Goal: Task Accomplishment & Management: Use online tool/utility

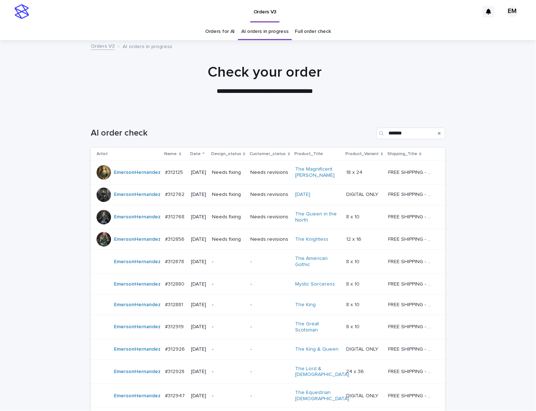
click at [203, 237] on p "[DATE]" at bounding box center [198, 240] width 15 height 6
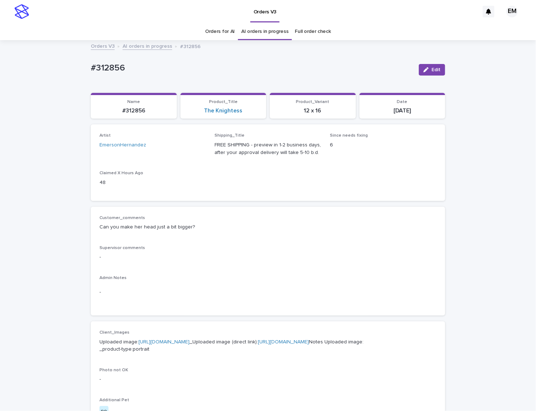
drag, startPoint x: 267, startPoint y: 121, endPoint x: 272, endPoint y: 126, distance: 6.9
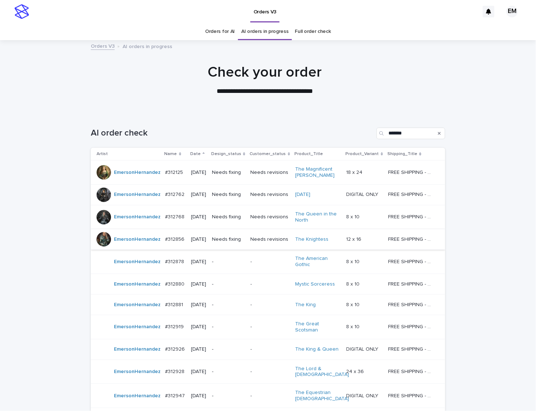
scroll to position [23, 0]
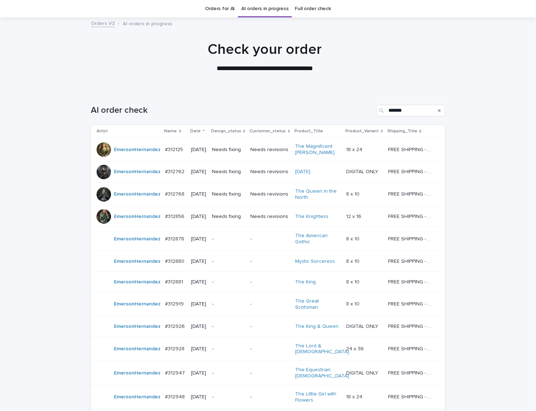
click at [198, 198] on div "[DATE]" at bounding box center [198, 194] width 15 height 12
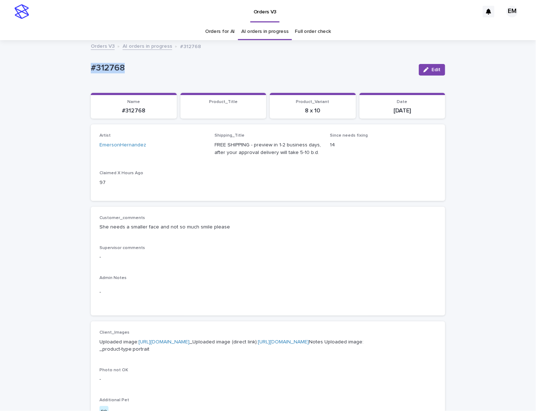
click at [32, 75] on div "Loading... Saving… Loading... Saving… #312768 Edit #312768 Edit Sorry, there wa…" at bounding box center [268, 385] width 536 height 688
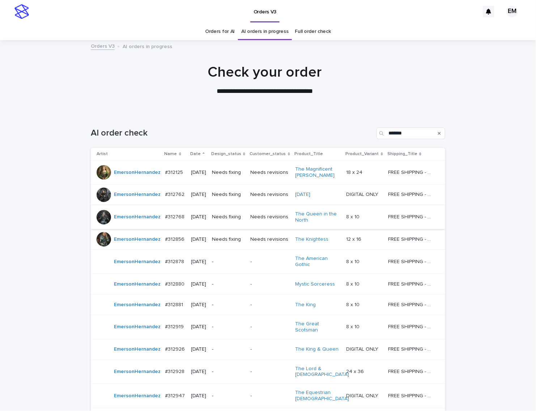
scroll to position [23, 0]
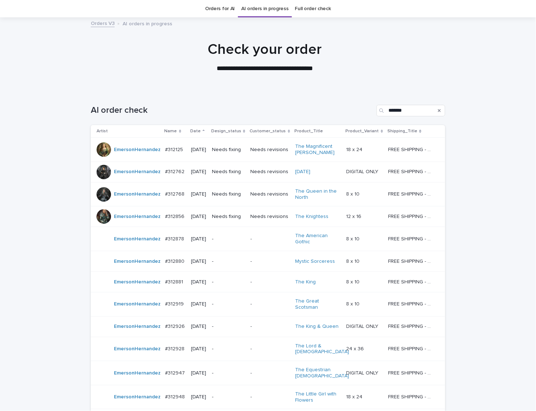
click at [206, 177] on div "[DATE]" at bounding box center [198, 172] width 15 height 12
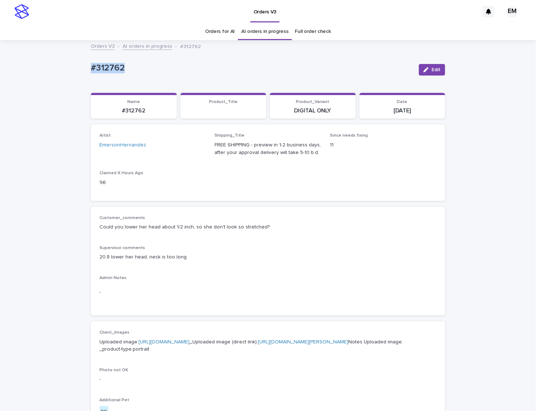
drag, startPoint x: 148, startPoint y: 62, endPoint x: 49, endPoint y: 74, distance: 100.2
click at [49, 74] on div "Loading... Saving… Loading... Saving… #312762 Edit #312762 Edit Sorry, there wa…" at bounding box center [268, 385] width 536 height 688
copy p "#312762"
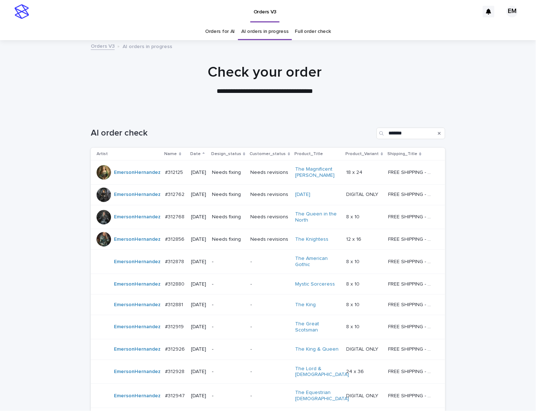
scroll to position [23, 0]
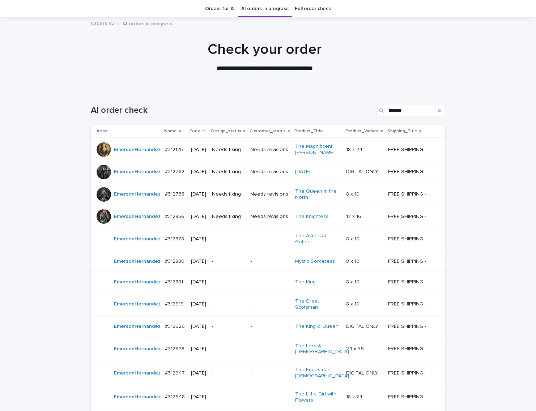
click at [223, 166] on div "Needs fixing" at bounding box center [228, 172] width 33 height 12
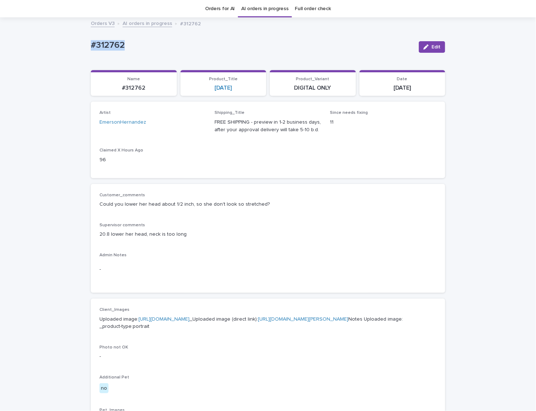
drag, startPoint x: 65, startPoint y: 44, endPoint x: 258, endPoint y: 48, distance: 192.1
click at [58, 46] on div "Loading... Saving… Loading... Saving… #312762 Edit #312762 Edit Sorry, there wa…" at bounding box center [268, 362] width 536 height 688
copy p "#312762"
click at [434, 47] on span "Edit" at bounding box center [436, 46] width 9 height 5
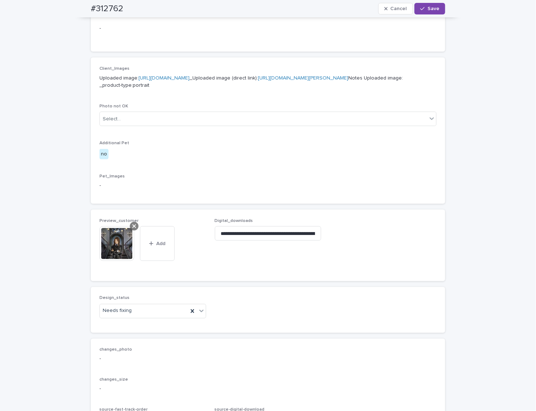
click at [132, 229] on icon at bounding box center [134, 227] width 4 height 6
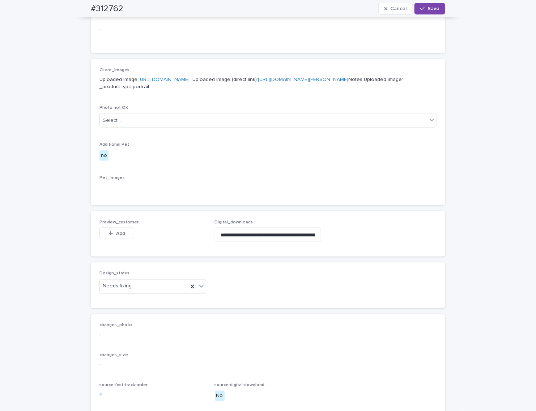
click at [117, 239] on button "Add" at bounding box center [116, 234] width 35 height 12
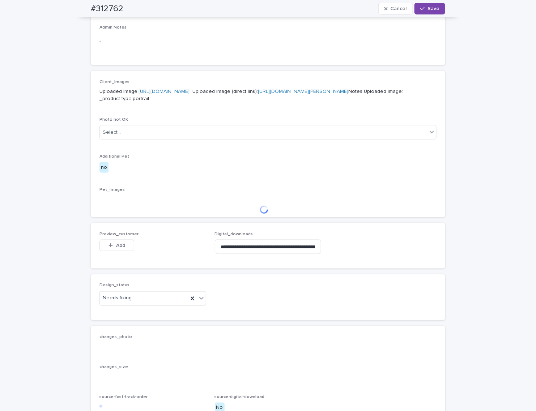
click at [232, 202] on div "Client_Images Uploaded image: [URL][DOMAIN_NAME] _Uploaded image (direct link):…" at bounding box center [267, 144] width 337 height 129
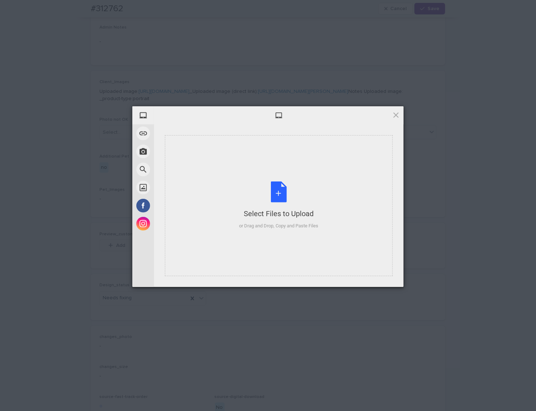
click at [231, 203] on div "Select Files to Upload or Drag and Drop, Copy and Paste Files" at bounding box center [279, 205] width 228 height 141
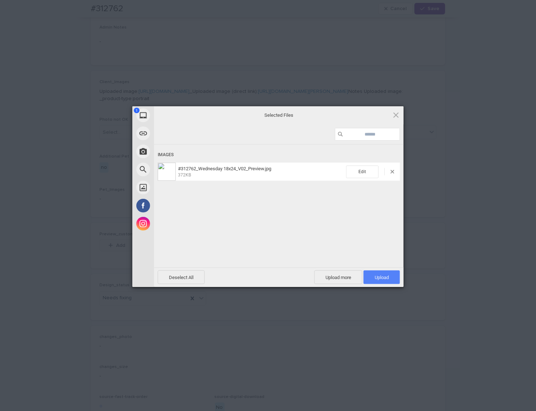
click at [387, 277] on span "Upload 1" at bounding box center [382, 277] width 14 height 5
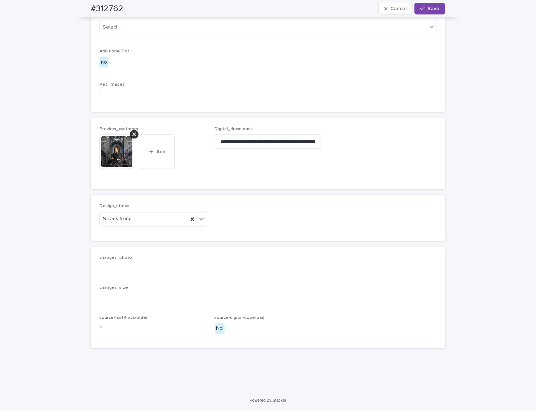
scroll to position [385, 0]
click at [146, 225] on div "Needs fixing" at bounding box center [144, 219] width 88 height 12
click at [144, 241] on div "Uploaded" at bounding box center [150, 242] width 106 height 13
click at [431, 11] on button "Save" at bounding box center [430, 9] width 31 height 12
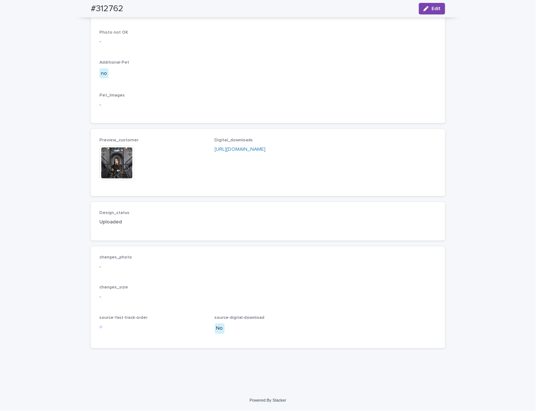
scroll to position [374, 0]
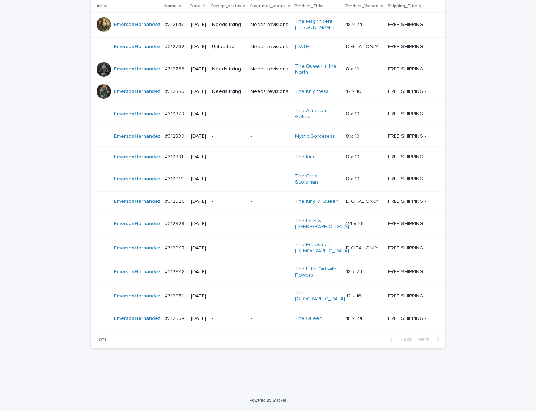
scroll to position [23, 0]
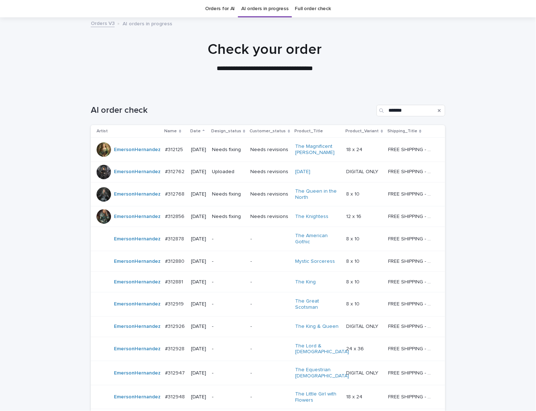
click at [229, 191] on div "Needs fixing" at bounding box center [228, 194] width 33 height 8
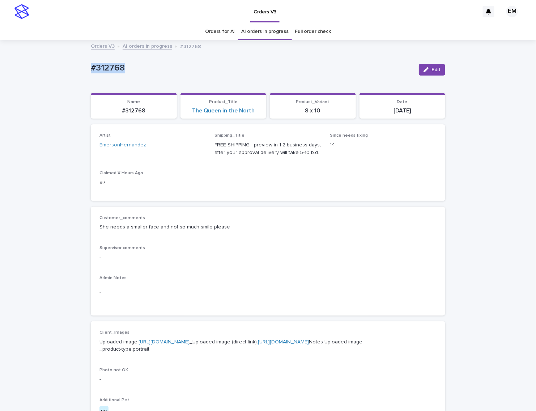
click at [68, 66] on div "Loading... Saving… Loading... Saving… #312768 Edit #312768 Edit Sorry, there wa…" at bounding box center [268, 385] width 536 height 688
copy p "#312768"
drag, startPoint x: 432, startPoint y: 66, endPoint x: 223, endPoint y: 268, distance: 290.4
click at [434, 69] on button "Edit" at bounding box center [432, 70] width 26 height 12
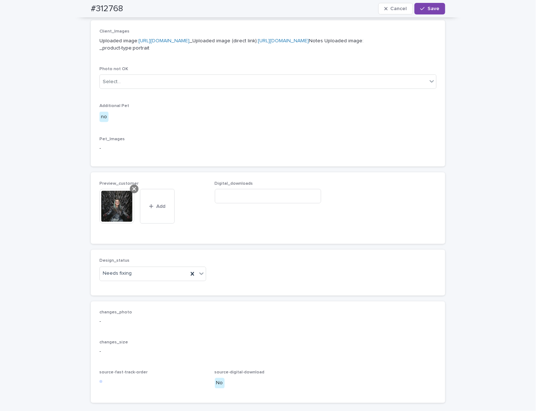
click at [132, 192] on icon at bounding box center [134, 189] width 4 height 6
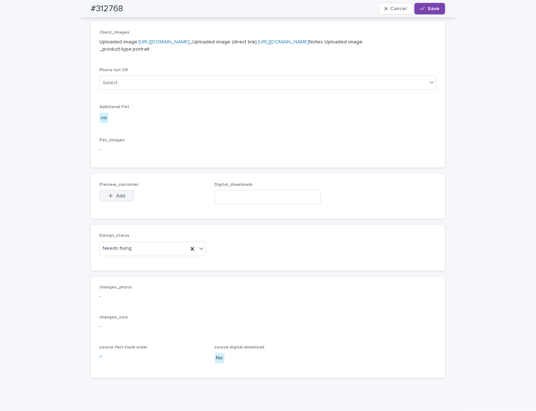
scroll to position [289, 0]
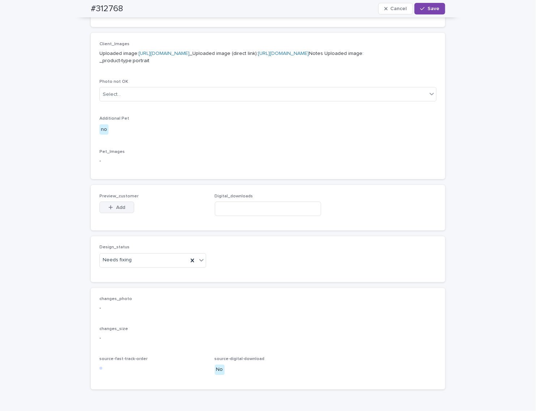
click at [113, 213] on button "Add" at bounding box center [116, 208] width 35 height 12
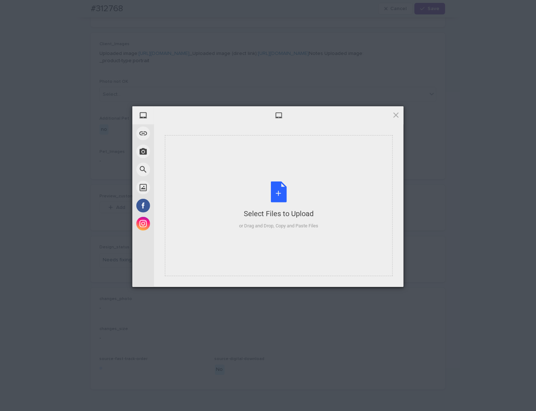
click at [255, 174] on div "Select Files to Upload or Drag and Drop, Copy and Paste Files" at bounding box center [279, 205] width 228 height 141
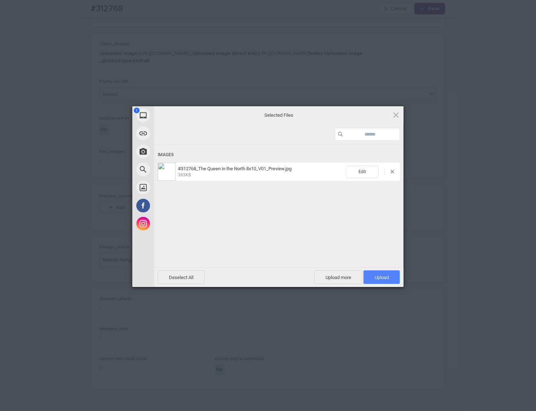
click at [388, 277] on span "Upload 1" at bounding box center [382, 277] width 14 height 5
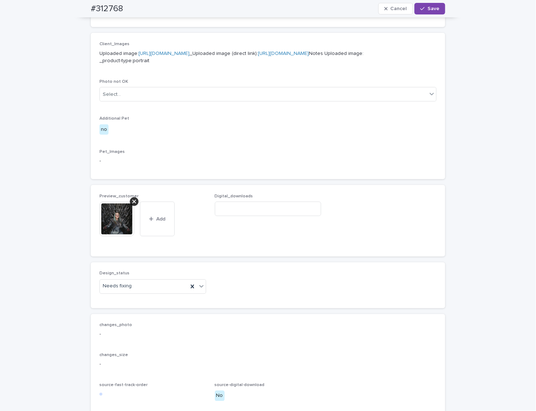
scroll to position [301, 0]
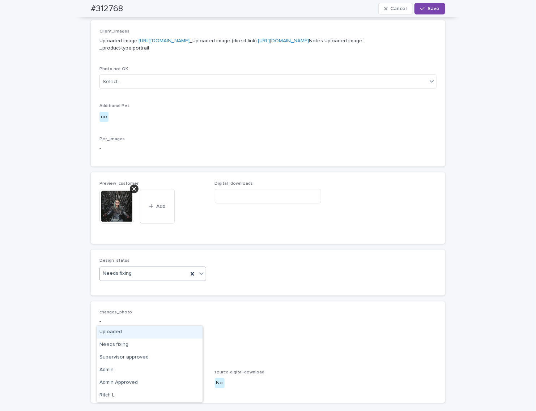
drag, startPoint x: 151, startPoint y: 317, endPoint x: 145, endPoint y: 330, distance: 14.4
click at [150, 280] on div "Needs fixing" at bounding box center [144, 274] width 88 height 12
click at [143, 332] on div "Uploaded" at bounding box center [150, 332] width 106 height 13
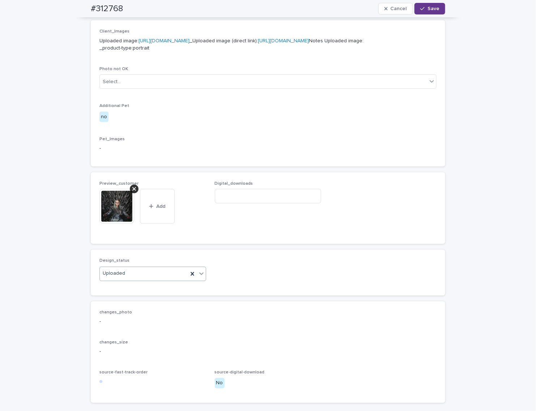
click at [434, 10] on span "Save" at bounding box center [434, 8] width 12 height 5
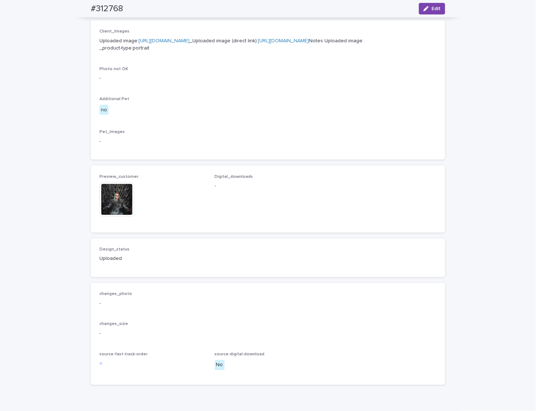
scroll to position [292, 0]
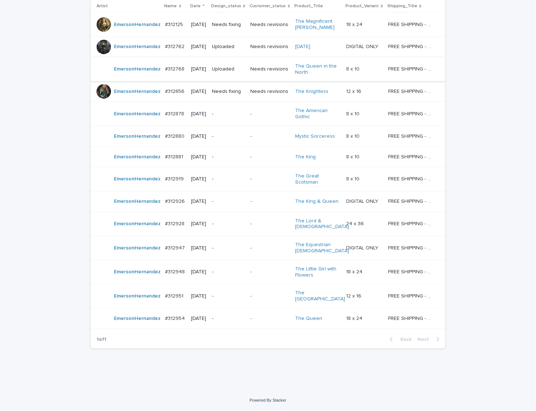
scroll to position [23, 0]
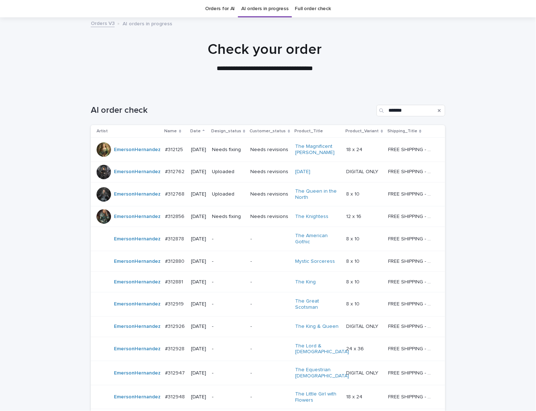
click at [234, 216] on p "Needs fixing" at bounding box center [228, 217] width 33 height 6
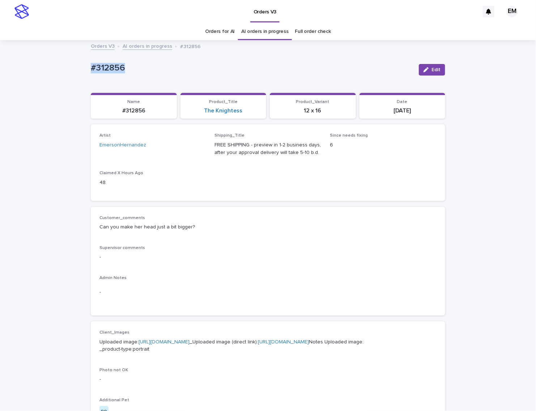
drag, startPoint x: 126, startPoint y: 71, endPoint x: 65, endPoint y: 73, distance: 60.8
click at [51, 71] on div "Loading... Saving… Loading... Saving… #312856 Edit #312856 Edit Sorry, there wa…" at bounding box center [268, 385] width 536 height 688
copy p "#312856"
click at [432, 64] on button "Edit" at bounding box center [432, 70] width 26 height 12
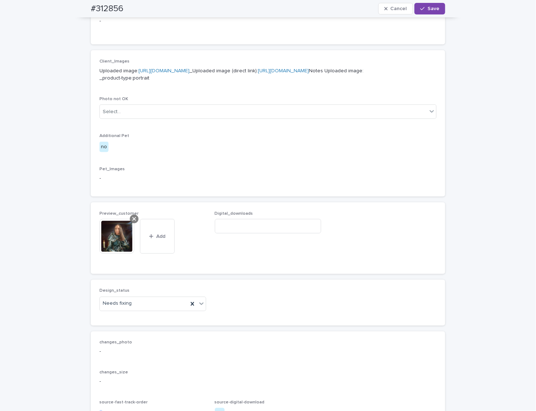
click at [132, 221] on icon at bounding box center [134, 219] width 4 height 4
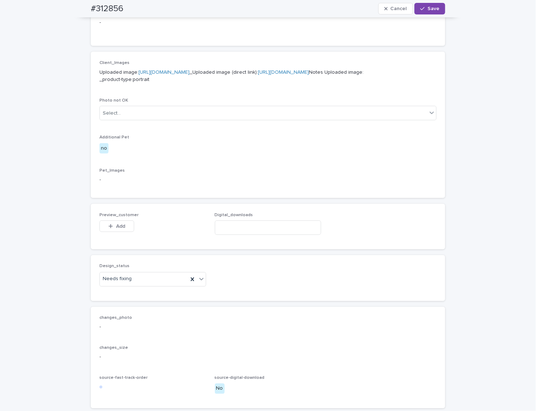
scroll to position [258, 0]
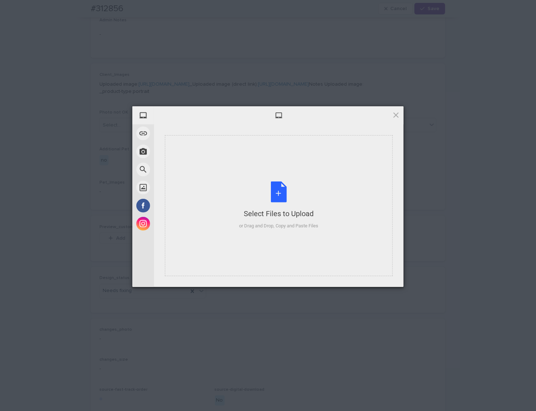
click at [249, 147] on div "Select Files to Upload or Drag and Drop, Copy and Paste Files" at bounding box center [279, 205] width 228 height 141
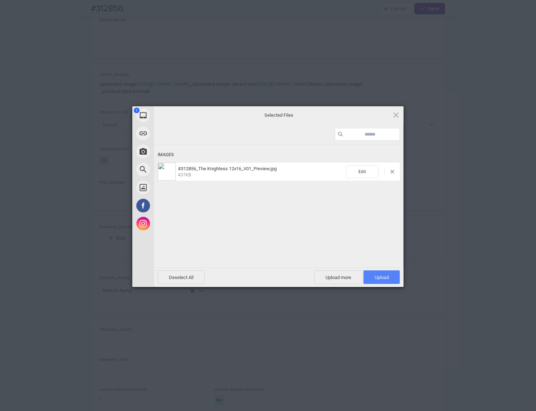
click at [386, 281] on span "Upload 1" at bounding box center [382, 278] width 37 height 14
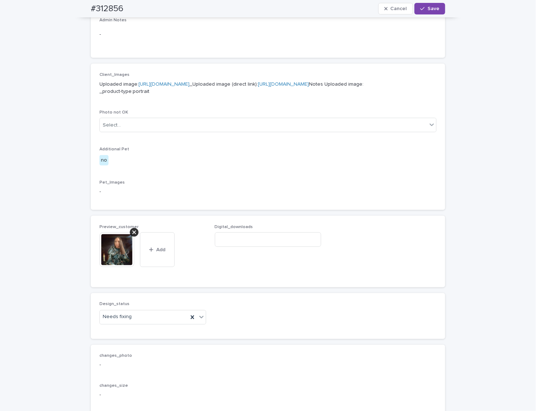
scroll to position [271, 0]
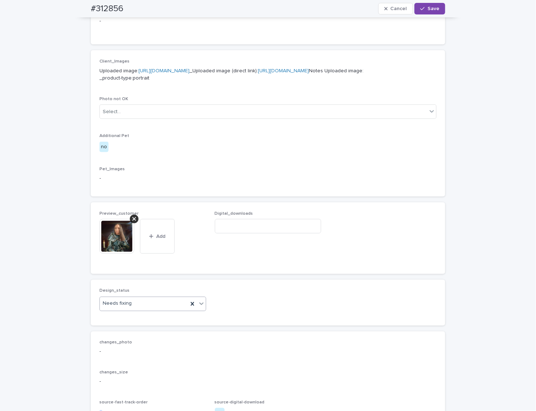
click at [147, 310] on div "Needs fixing" at bounding box center [144, 304] width 88 height 12
click at [140, 357] on div "Uploaded" at bounding box center [150, 355] width 106 height 13
click at [428, 8] on span "Save" at bounding box center [434, 8] width 12 height 5
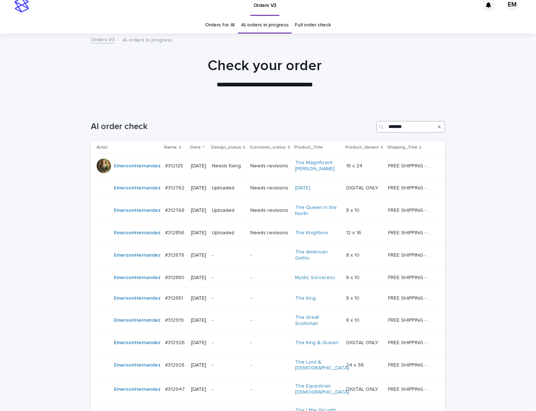
scroll to position [23, 0]
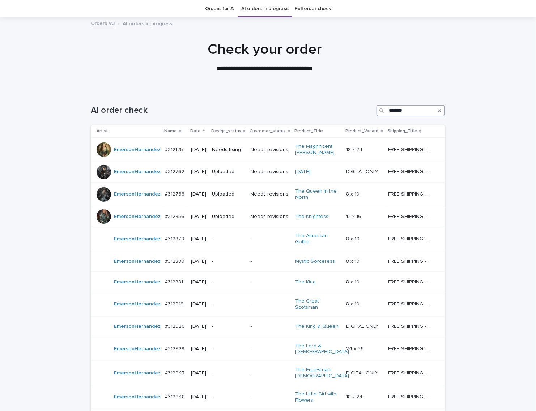
click at [413, 114] on input "*******" at bounding box center [411, 111] width 69 height 12
click at [219, 154] on div "Needs fixing" at bounding box center [228, 150] width 33 height 12
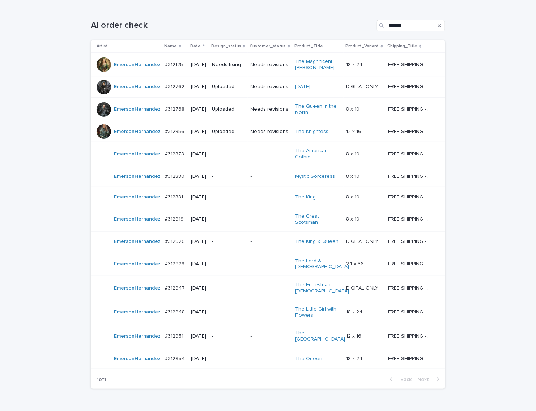
scroll to position [159, 0]
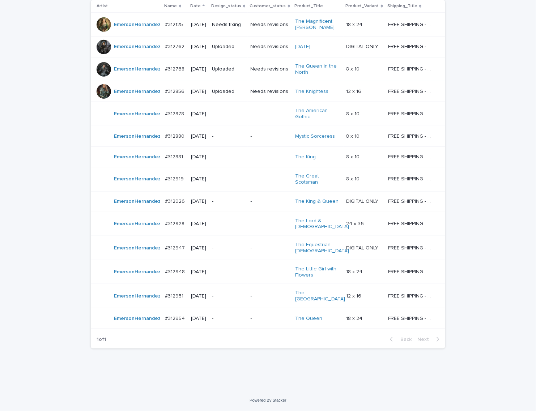
click at [270, 293] on p "-" at bounding box center [270, 296] width 39 height 6
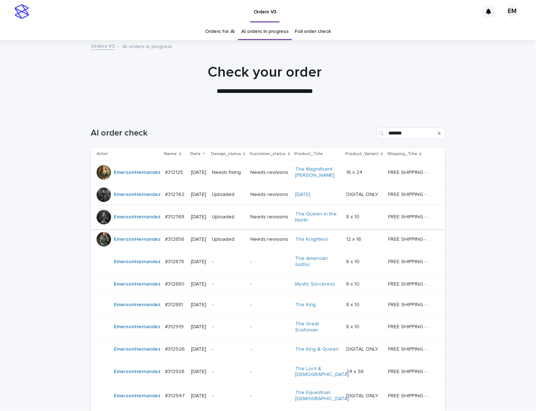
scroll to position [23, 0]
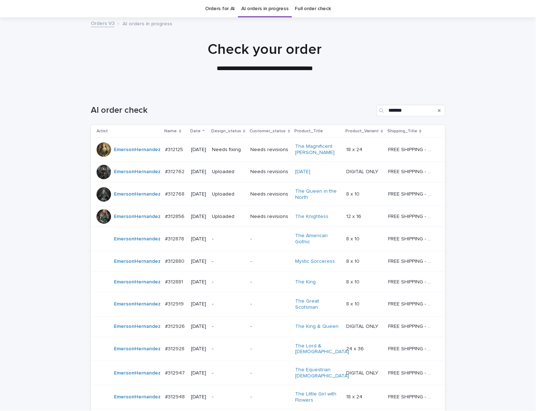
click at [255, 265] on p "-" at bounding box center [270, 262] width 39 height 6
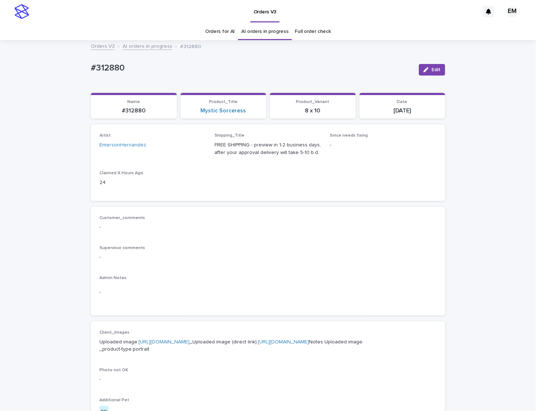
click at [190, 340] on link "[URL][DOMAIN_NAME]" at bounding box center [164, 342] width 51 height 5
click at [428, 69] on div "button" at bounding box center [428, 69] width 8 height 5
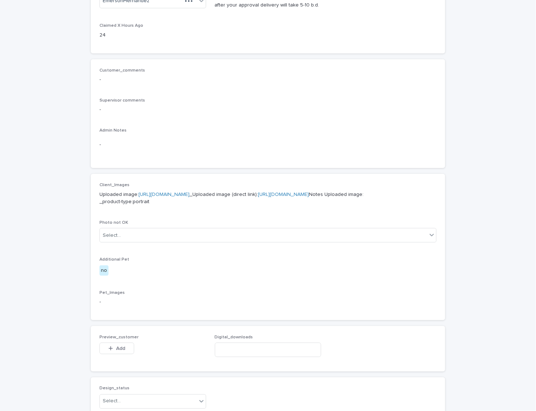
scroll to position [150, 0]
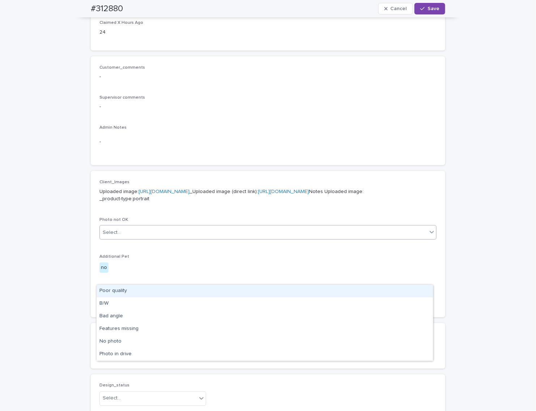
click at [220, 239] on div "Select..." at bounding box center [263, 233] width 327 height 12
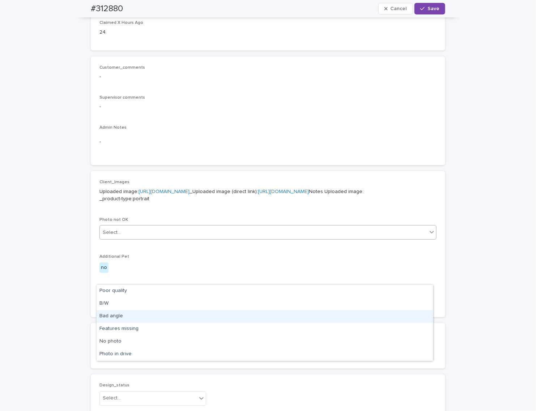
click at [156, 315] on div "Bad angle" at bounding box center [265, 316] width 336 height 13
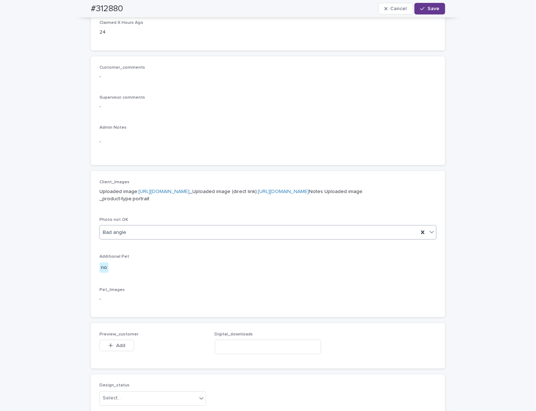
click at [421, 10] on icon "button" at bounding box center [422, 8] width 4 height 5
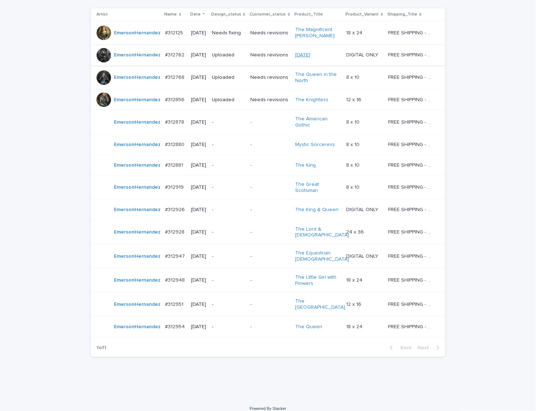
scroll to position [23, 0]
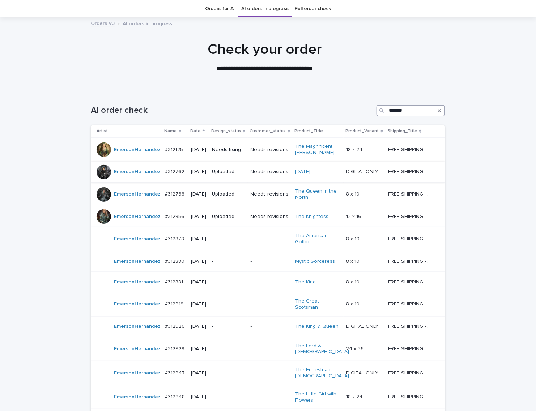
click at [404, 107] on input "*******" at bounding box center [411, 111] width 69 height 12
click at [229, 285] on p "-" at bounding box center [228, 282] width 33 height 6
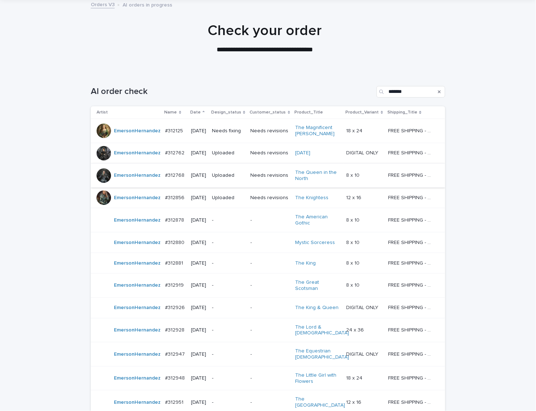
scroll to position [90, 0]
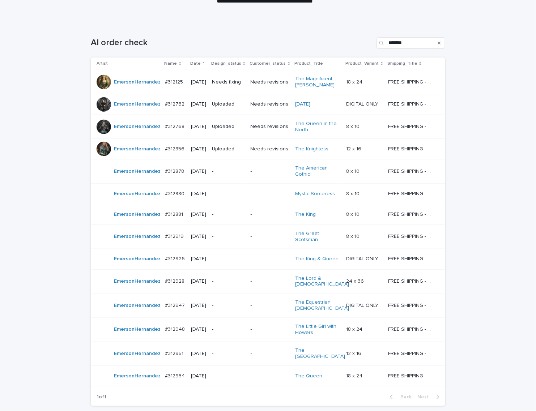
click at [244, 178] on div "-" at bounding box center [228, 172] width 33 height 12
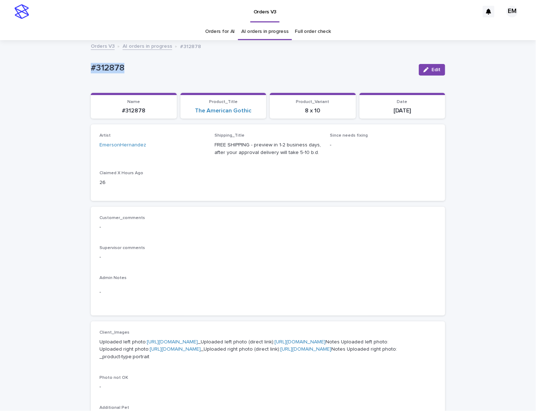
drag, startPoint x: 161, startPoint y: 78, endPoint x: 157, endPoint y: 77, distance: 4.9
click at [12, 66] on div "Loading... Saving… Loading... Saving… #312878 Edit #312878 Edit Sorry, there wa…" at bounding box center [268, 374] width 536 height 667
copy p "#312878"
click at [436, 71] on span "Edit" at bounding box center [436, 69] width 9 height 5
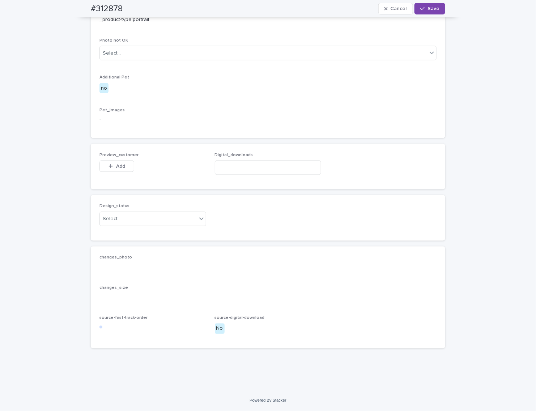
scroll to position [392, 0]
click at [109, 172] on button "Add" at bounding box center [116, 167] width 35 height 12
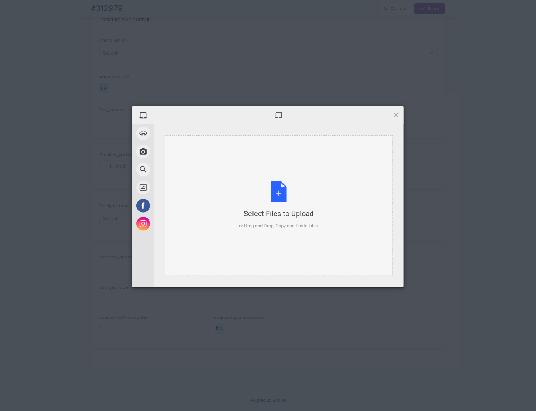
click at [227, 154] on div "Select Files to Upload or Drag and Drop, Copy and Paste Files" at bounding box center [279, 205] width 228 height 141
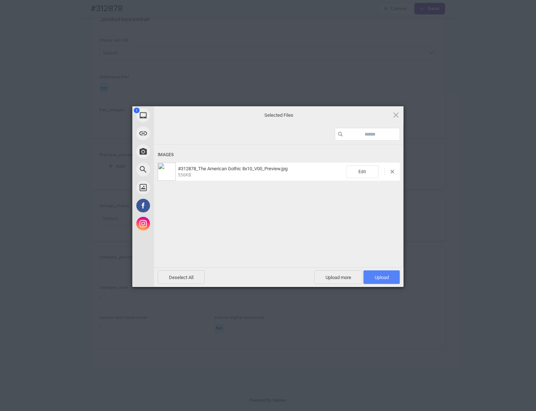
click at [391, 277] on span "Upload 1" at bounding box center [382, 278] width 37 height 14
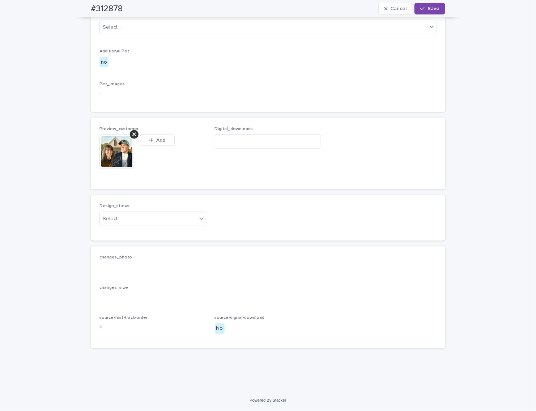
scroll to position [405, 0]
click at [168, 225] on div "Select..." at bounding box center [148, 219] width 97 height 12
click at [160, 264] on div "Uploaded" at bounding box center [150, 266] width 106 height 13
click at [431, 7] on span "Save" at bounding box center [434, 8] width 12 height 5
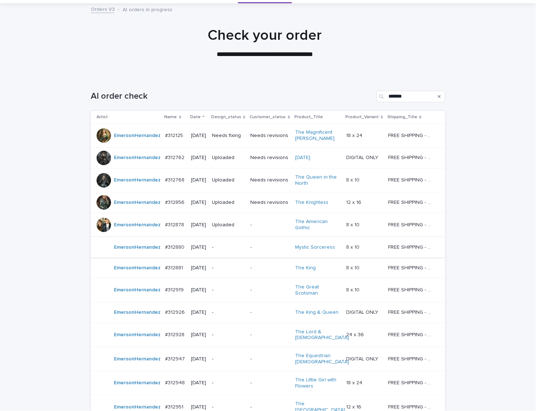
scroll to position [53, 0]
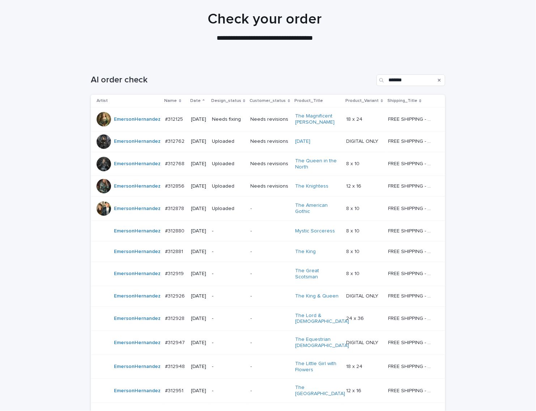
click at [239, 255] on p "-" at bounding box center [228, 252] width 33 height 6
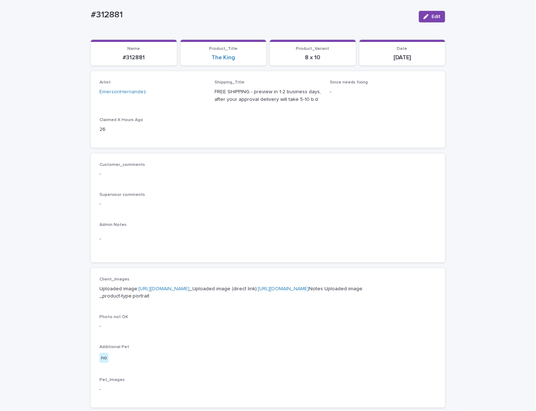
scroll to position [23, 0]
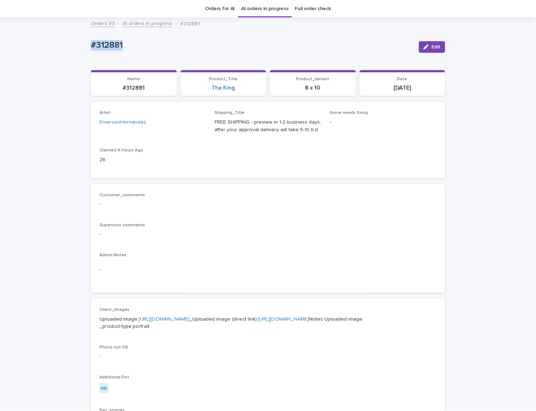
drag, startPoint x: 158, startPoint y: 53, endPoint x: 80, endPoint y: 55, distance: 77.8
click at [75, 51] on div "Loading... Saving… Loading... Saving… #312881 Edit #312881 Edit Sorry, there wa…" at bounding box center [268, 347] width 536 height 659
copy p "#312881"
click at [429, 43] on button "Edit" at bounding box center [432, 47] width 26 height 12
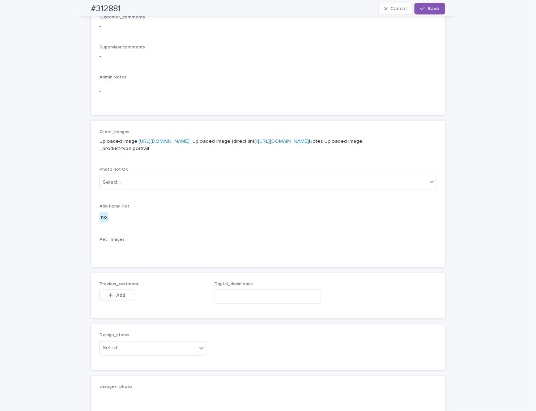
scroll to position [204, 0]
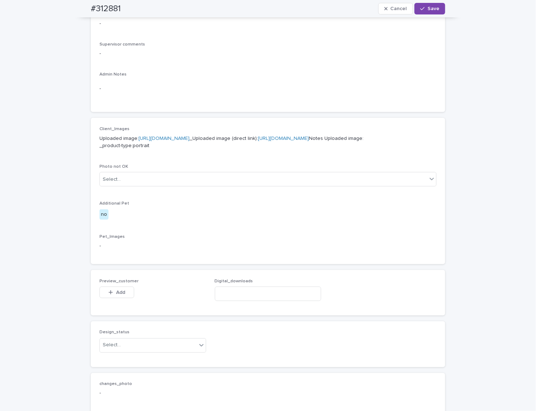
click at [107, 307] on div "Preview_customer This file cannot be opened Download File Add" at bounding box center [152, 293] width 107 height 28
drag, startPoint x: 114, startPoint y: 330, endPoint x: 169, endPoint y: 296, distance: 64.4
click at [116, 295] on span "Add" at bounding box center [120, 292] width 9 height 5
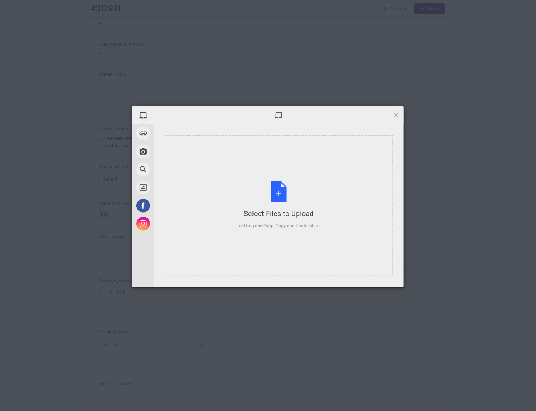
click at [252, 199] on div "Select Files to Upload or Drag and Drop, Copy and Paste Files" at bounding box center [278, 206] width 79 height 48
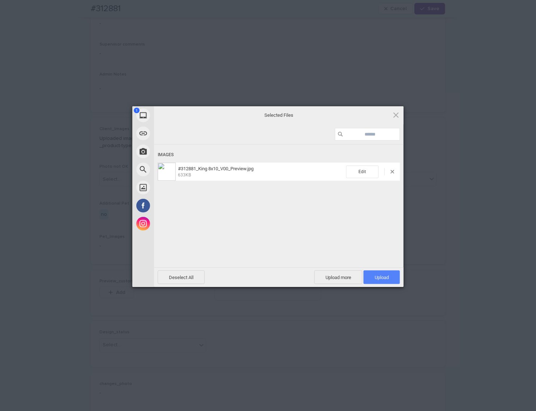
click at [387, 281] on span "Upload 1" at bounding box center [382, 278] width 37 height 14
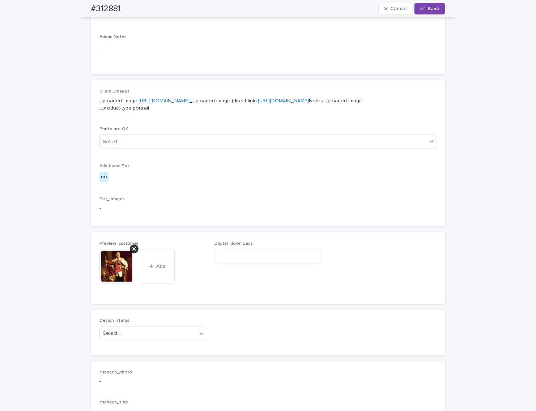
scroll to position [277, 0]
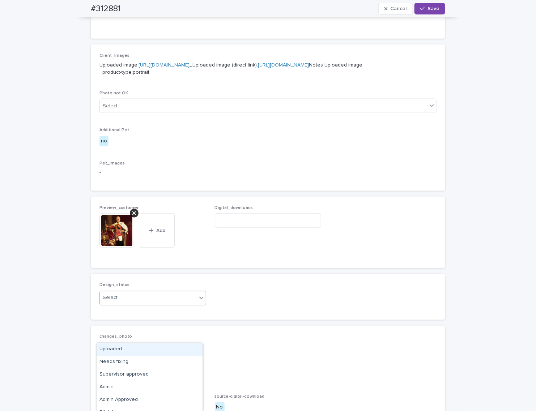
click at [147, 304] on div "Select..." at bounding box center [148, 298] width 97 height 12
click at [145, 350] on div "Uploaded" at bounding box center [150, 349] width 106 height 13
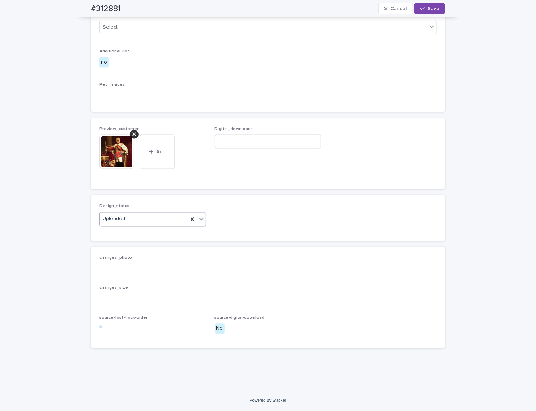
scroll to position [393, 0]
click at [428, 9] on span "Save" at bounding box center [434, 8] width 12 height 5
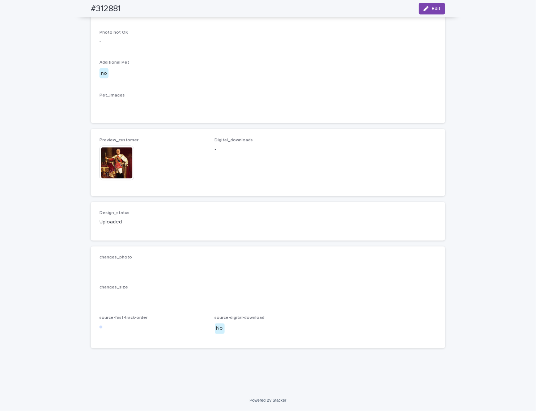
scroll to position [374, 0]
click at [382, 164] on div "Preview_customer This file cannot be opened Download File Digital_downloads -" at bounding box center [267, 163] width 337 height 50
drag, startPoint x: 383, startPoint y: 166, endPoint x: 534, endPoint y: 140, distance: 152.9
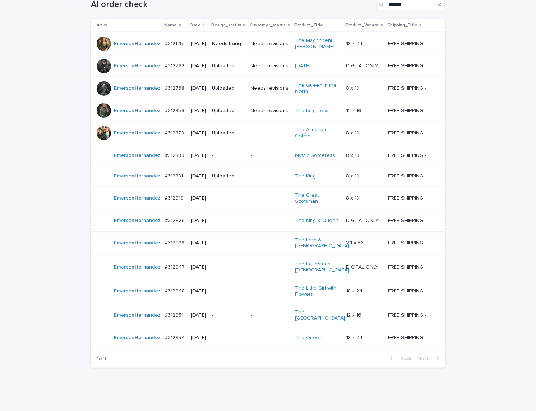
scroll to position [38, 0]
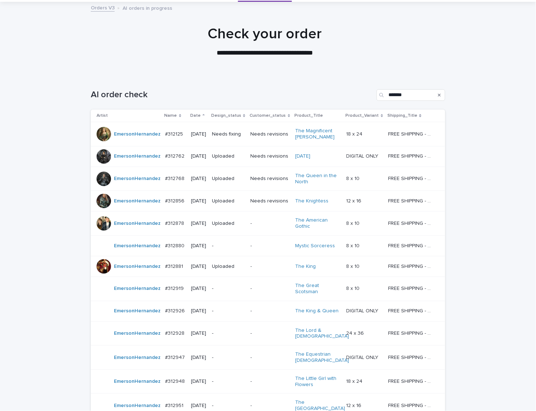
click at [493, 90] on div "Loading... Saving… Loading... Saving… AI order check ******* Artist Name Date D…" at bounding box center [268, 287] width 536 height 425
click at [234, 295] on div "-" at bounding box center [228, 289] width 33 height 12
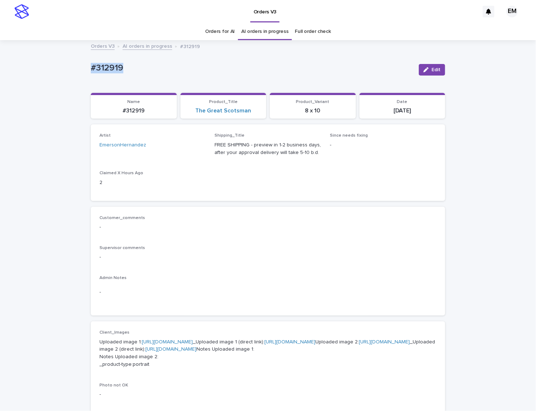
drag, startPoint x: 190, startPoint y: 75, endPoint x: 58, endPoint y: 74, distance: 131.7
click at [60, 74] on div "Loading... Saving… Loading... Saving… #312919 Edit #312919 Edit Sorry, there wa…" at bounding box center [268, 378] width 536 height 674
copy p "#312919"
click at [236, 67] on p "#312919" at bounding box center [252, 68] width 322 height 10
drag, startPoint x: 215, startPoint y: 68, endPoint x: 42, endPoint y: 77, distance: 172.4
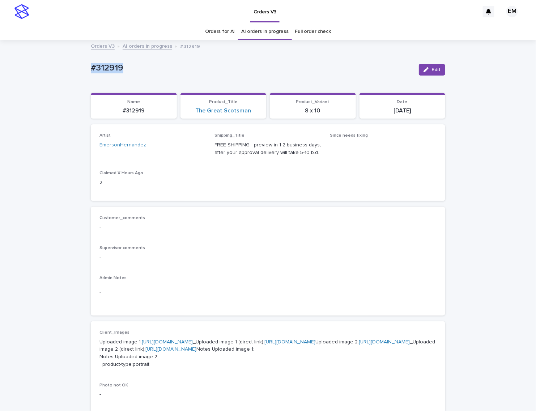
click at [42, 76] on div "Loading... Saving… Loading... Saving… #312919 Edit #312919 Edit Sorry, there wa…" at bounding box center [268, 378] width 536 height 674
copy p "#312919"
click at [172, 67] on p "#312919" at bounding box center [252, 68] width 322 height 10
click at [198, 67] on p "#312919" at bounding box center [252, 68] width 322 height 10
drag, startPoint x: 174, startPoint y: 72, endPoint x: 119, endPoint y: 82, distance: 55.9
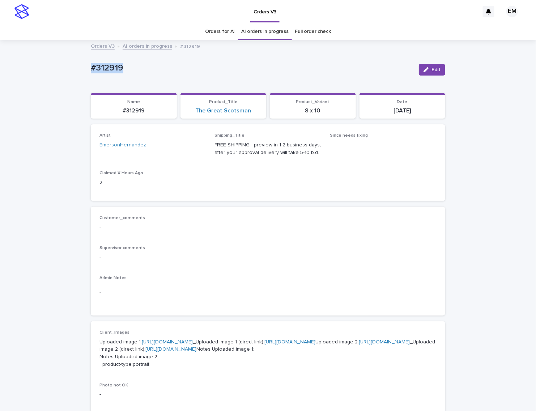
click at [87, 74] on div "Loading... Saving… Loading... Saving… #312919 Edit #312919 Edit Sorry, there wa…" at bounding box center [268, 369] width 362 height 656
copy p "#312919"
click at [317, 68] on p "#312919" at bounding box center [252, 68] width 322 height 10
drag, startPoint x: 69, startPoint y: 78, endPoint x: 34, endPoint y: 73, distance: 35.5
click at [35, 73] on div "Loading... Saving… Loading... Saving… #312919 Edit #312919 Edit Sorry, there wa…" at bounding box center [268, 378] width 536 height 674
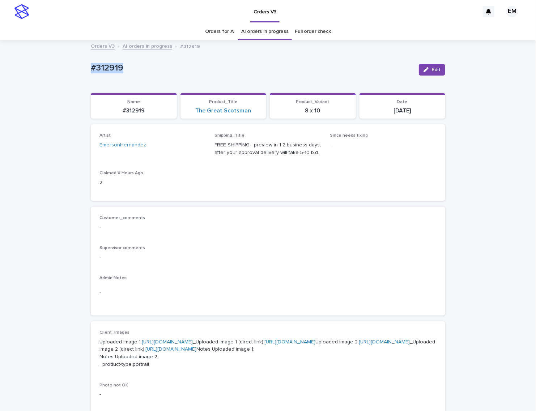
copy p "#312919"
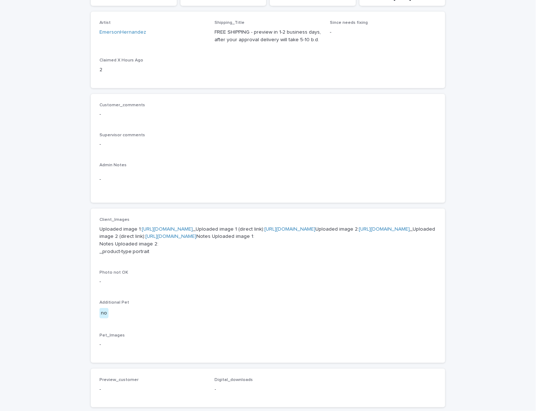
scroll to position [150, 0]
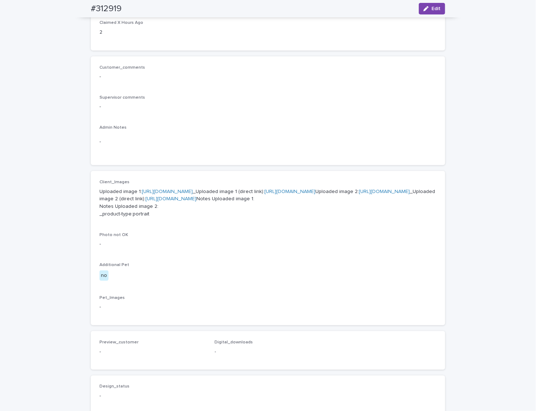
click at [182, 194] on link "[URL][DOMAIN_NAME]" at bounding box center [167, 191] width 51 height 5
click at [359, 194] on link "[URL][DOMAIN_NAME]" at bounding box center [384, 191] width 51 height 5
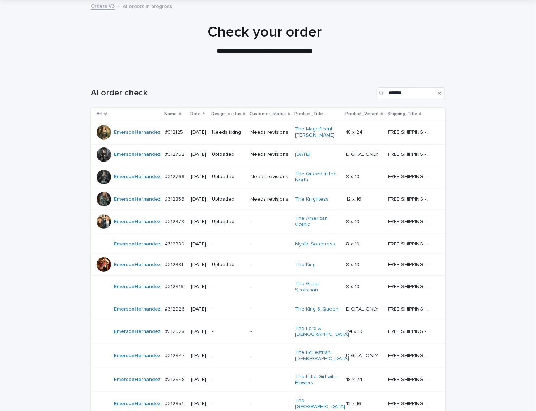
scroll to position [53, 0]
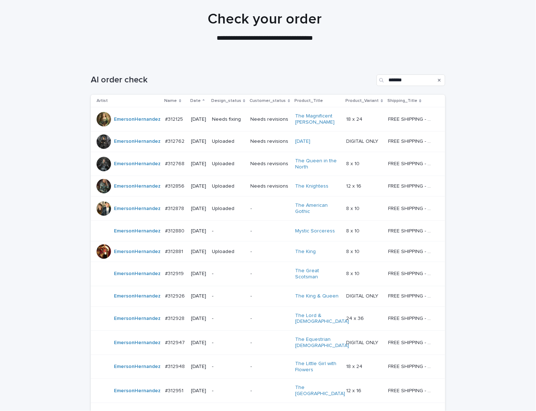
click at [230, 300] on p "-" at bounding box center [228, 296] width 33 height 6
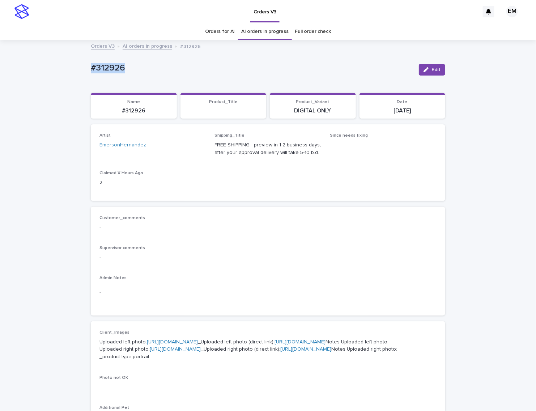
click at [56, 67] on div "Loading... Saving… Loading... Saving… #312926 Edit #312926 Edit Sorry, there wa…" at bounding box center [268, 374] width 536 height 667
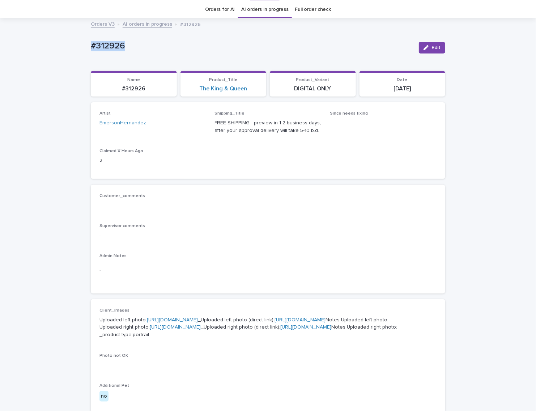
scroll to position [60, 0]
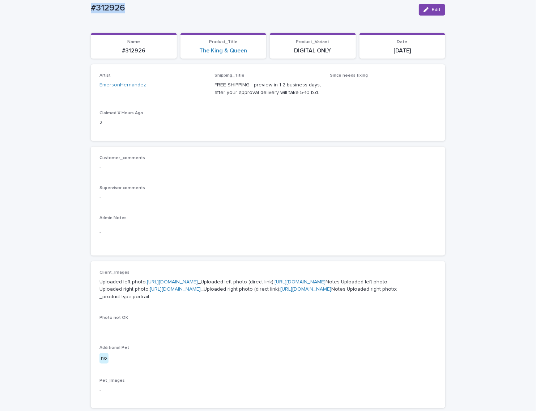
drag, startPoint x: 185, startPoint y: 288, endPoint x: 190, endPoint y: 296, distance: 9.6
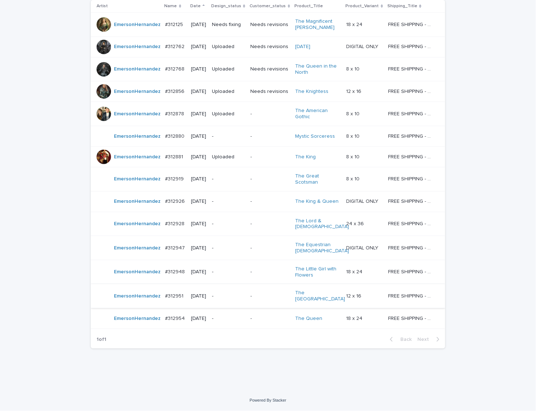
scroll to position [159, 0]
click at [267, 221] on p "-" at bounding box center [270, 224] width 39 height 6
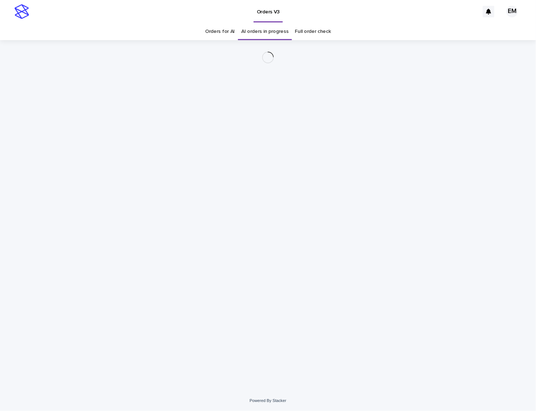
click at [40, 63] on div "Loading... Saving… Loading... Saving…" at bounding box center [268, 215] width 536 height 351
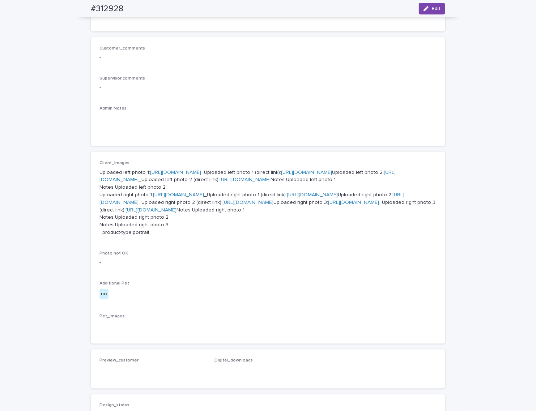
scroll to position [241, 0]
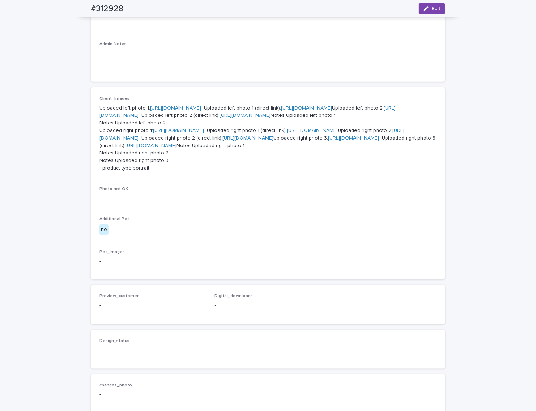
click at [331, 172] on p "Uploaded left photo 1: [URL][DOMAIN_NAME] _Uploaded left photo 1 (direct link):…" at bounding box center [267, 139] width 337 height 68
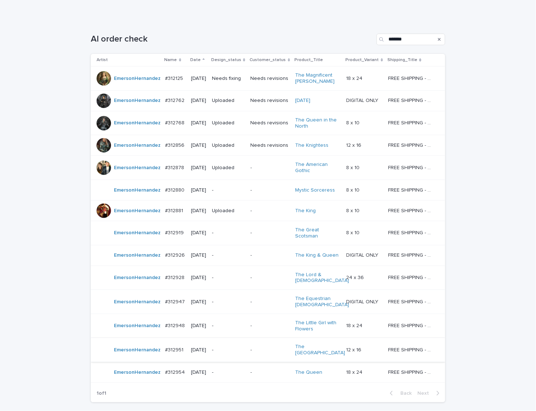
scroll to position [159, 0]
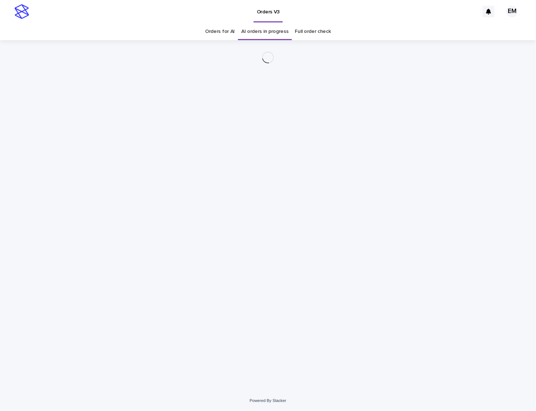
click at [16, 79] on div "Loading... Saving… Loading... Saving…" at bounding box center [268, 215] width 536 height 351
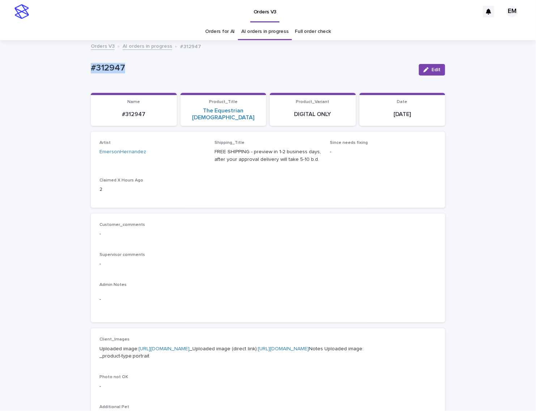
click at [187, 347] on link "[URL][DOMAIN_NAME]" at bounding box center [164, 349] width 51 height 5
click at [251, 260] on p "-" at bounding box center [267, 264] width 337 height 8
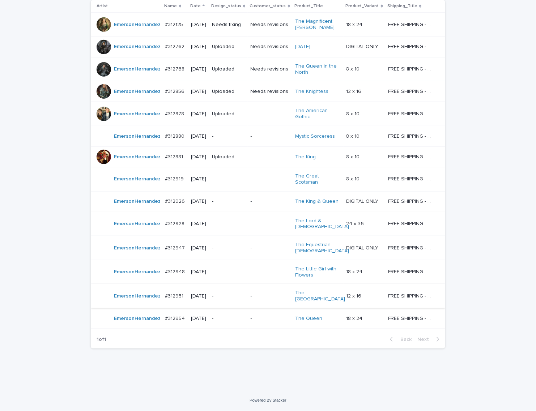
scroll to position [159, 0]
click at [273, 271] on p "-" at bounding box center [270, 272] width 39 height 6
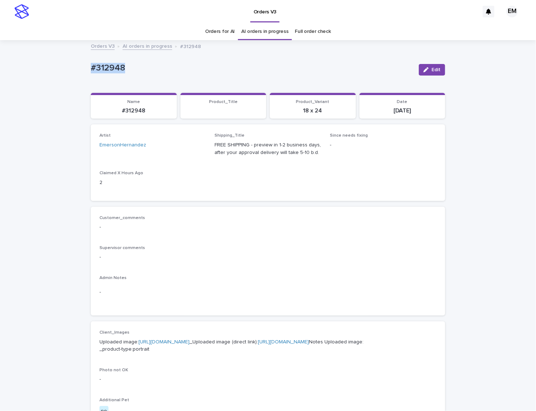
drag, startPoint x: 158, startPoint y: 63, endPoint x: 6, endPoint y: 71, distance: 152.2
click at [7, 71] on div "Loading... Saving… Loading... Saving… #312948 Edit #312948 Edit Sorry, there wa…" at bounding box center [268, 370] width 536 height 659
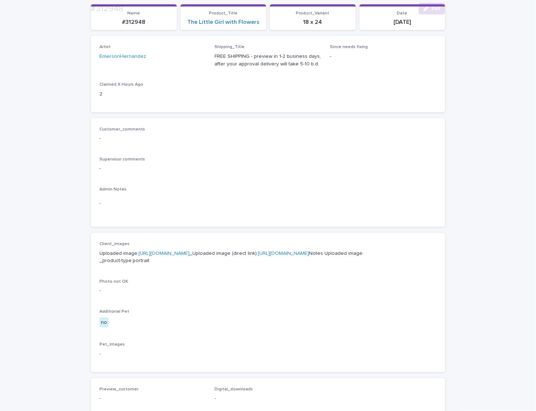
scroll to position [90, 0]
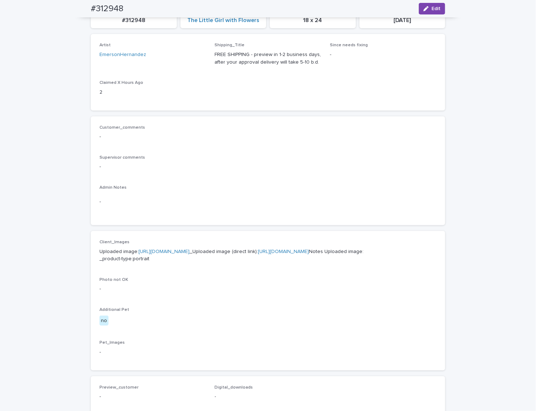
click at [187, 254] on link "[URL][DOMAIN_NAME]" at bounding box center [164, 251] width 51 height 5
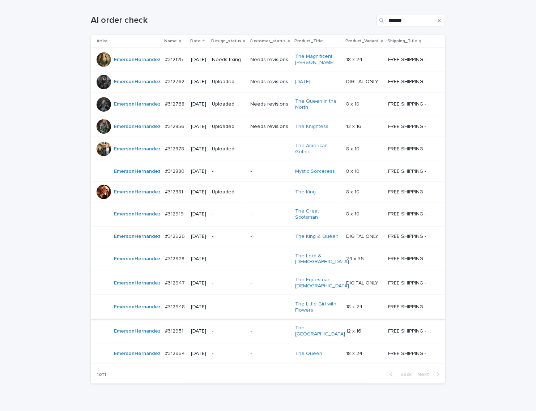
scroll to position [113, 0]
click at [230, 334] on p "-" at bounding box center [228, 331] width 33 height 6
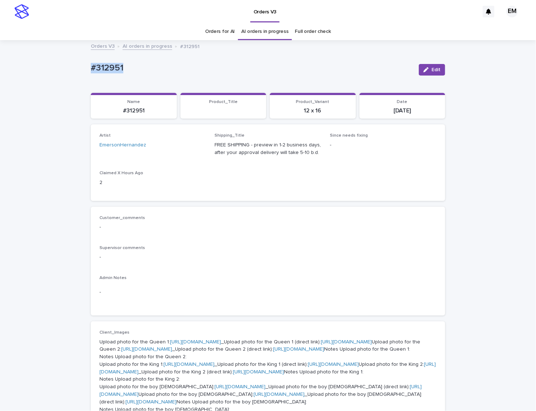
drag, startPoint x: 90, startPoint y: 63, endPoint x: 55, endPoint y: 104, distance: 53.6
click at [16, 69] on div "Loading... Saving… Loading... Saving… #312951 Edit #312951 Edit Sorry, there wa…" at bounding box center [268, 419] width 536 height 757
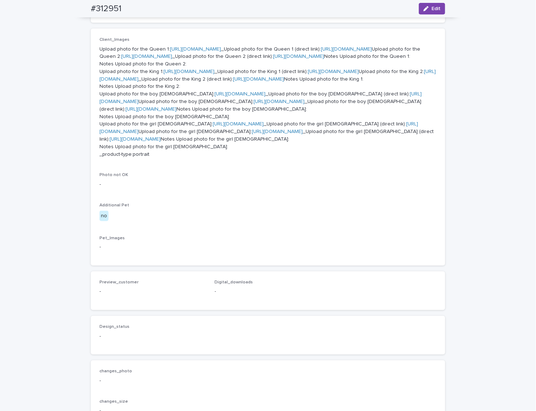
scroll to position [301, 0]
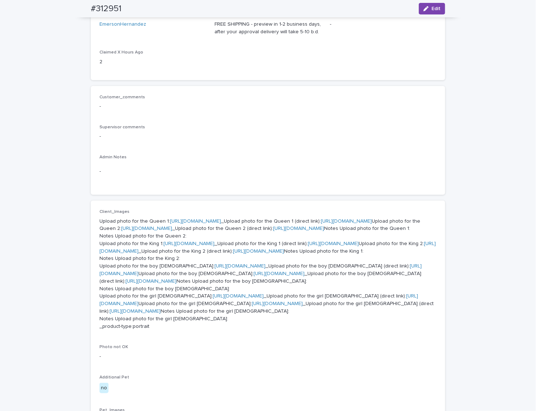
click at [459, 177] on div "Loading... Saving… Loading... Saving… #312951 Edit #312951 Edit Sorry, there wa…" at bounding box center [268, 298] width 536 height 757
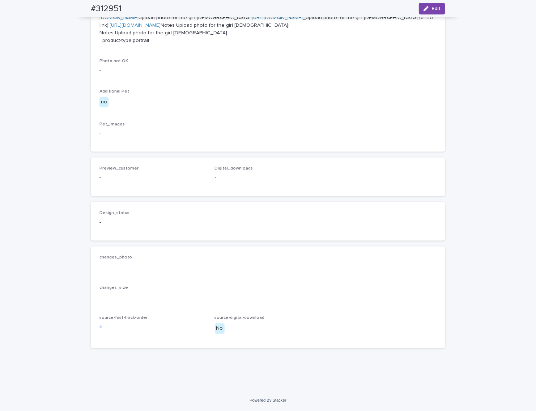
scroll to position [482, 0]
drag, startPoint x: 181, startPoint y: 183, endPoint x: 184, endPoint y: 188, distance: 6.0
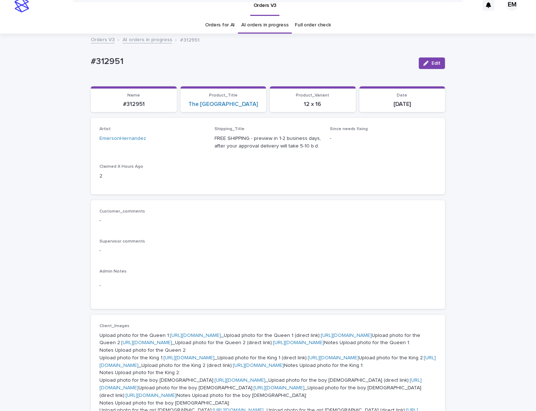
scroll to position [0, 0]
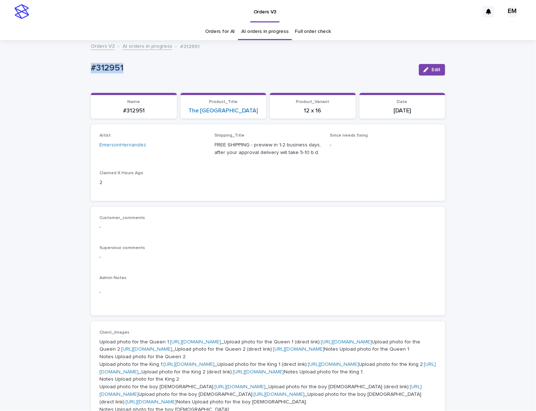
drag, startPoint x: 111, startPoint y: 69, endPoint x: 24, endPoint y: 76, distance: 87.5
click at [24, 75] on div "Loading... Saving… Loading... Saving… #312951 Edit #312951 Edit Sorry, there wa…" at bounding box center [268, 419] width 536 height 757
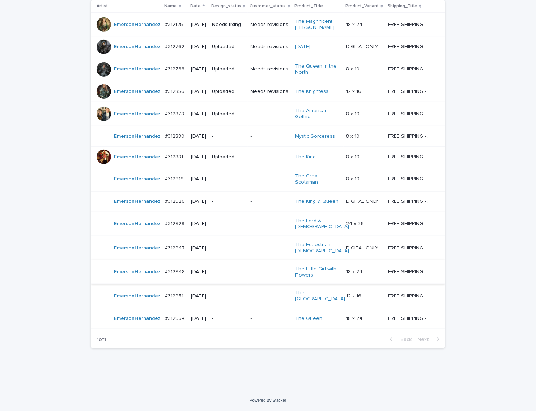
scroll to position [159, 0]
click at [256, 319] on p "-" at bounding box center [270, 319] width 39 height 6
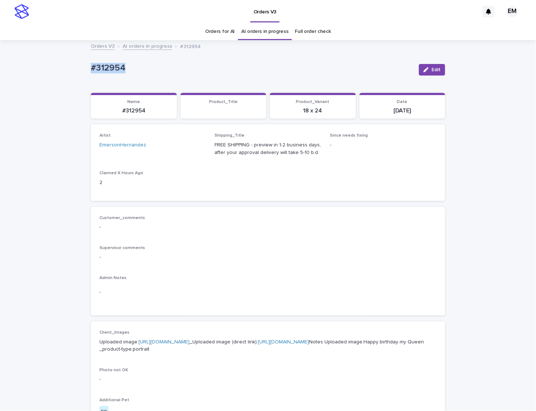
click at [38, 77] on div "Loading... Saving… Loading... Saving… #312954 Edit #312954 Edit Sorry, there wa…" at bounding box center [268, 370] width 536 height 659
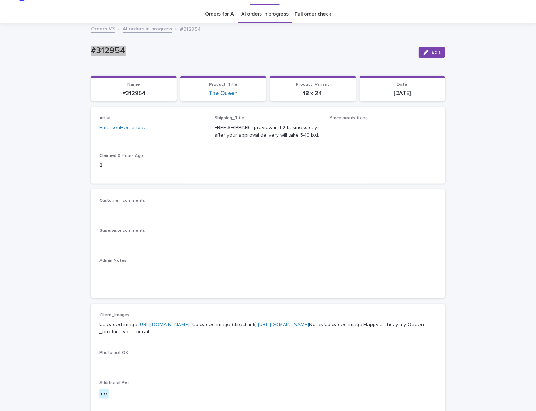
scroll to position [90, 0]
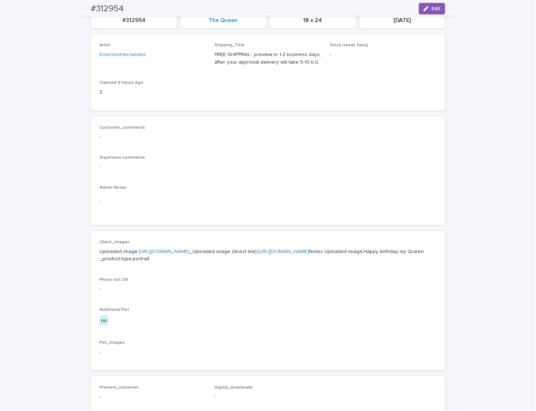
click at [254, 216] on div "Customer_comments - Supervisor comments - Admin Notes -" at bounding box center [268, 170] width 355 height 109
click at [379, 130] on p "Customer_comments" at bounding box center [267, 127] width 337 height 5
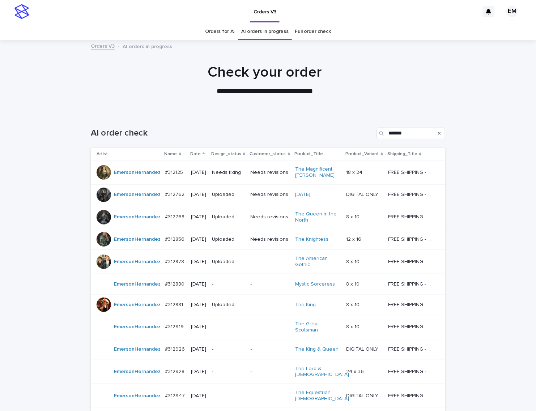
click at [332, 114] on div "AI order check *******" at bounding box center [268, 130] width 355 height 35
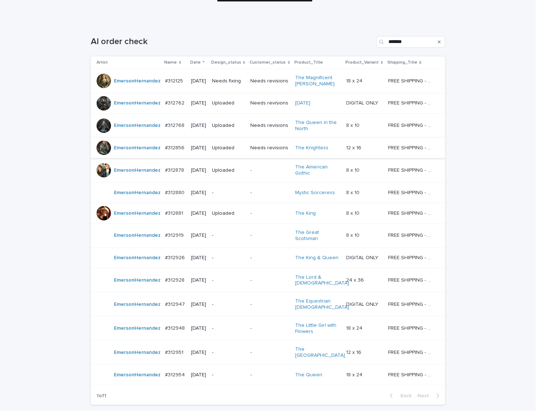
scroll to position [159, 0]
